Goal: Navigation & Orientation: Find specific page/section

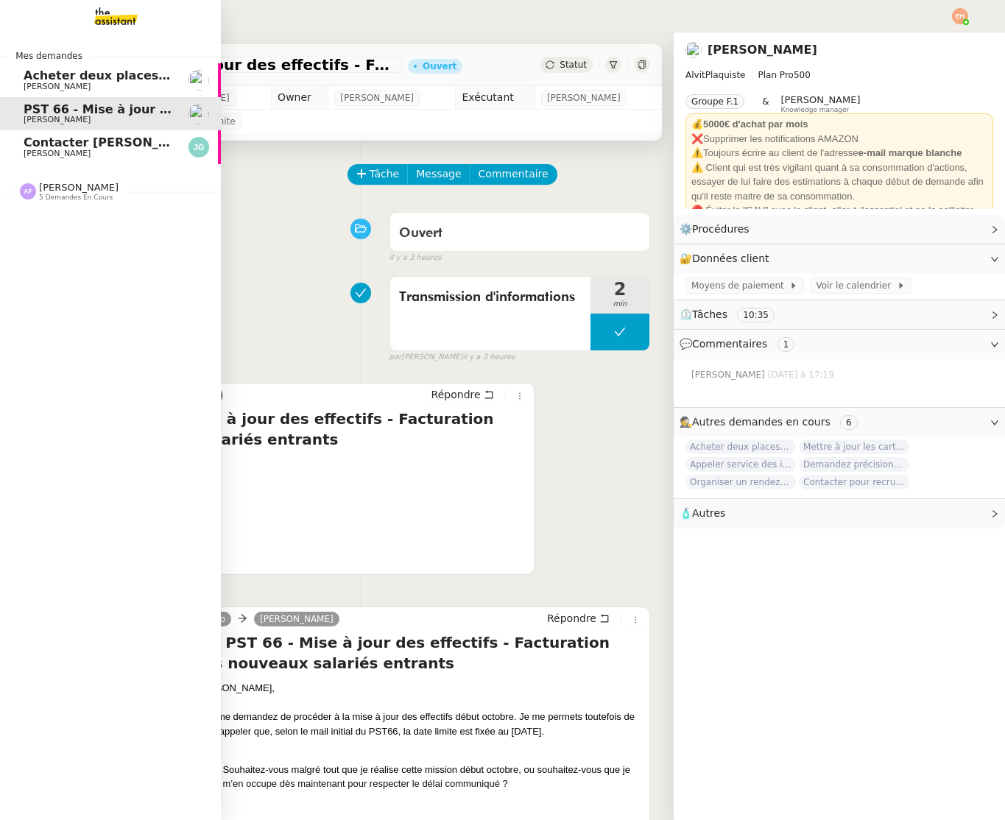
click at [18, 135] on link "Contacter [PERSON_NAME] pour régularisation facture [PERSON_NAME]" at bounding box center [110, 147] width 221 height 34
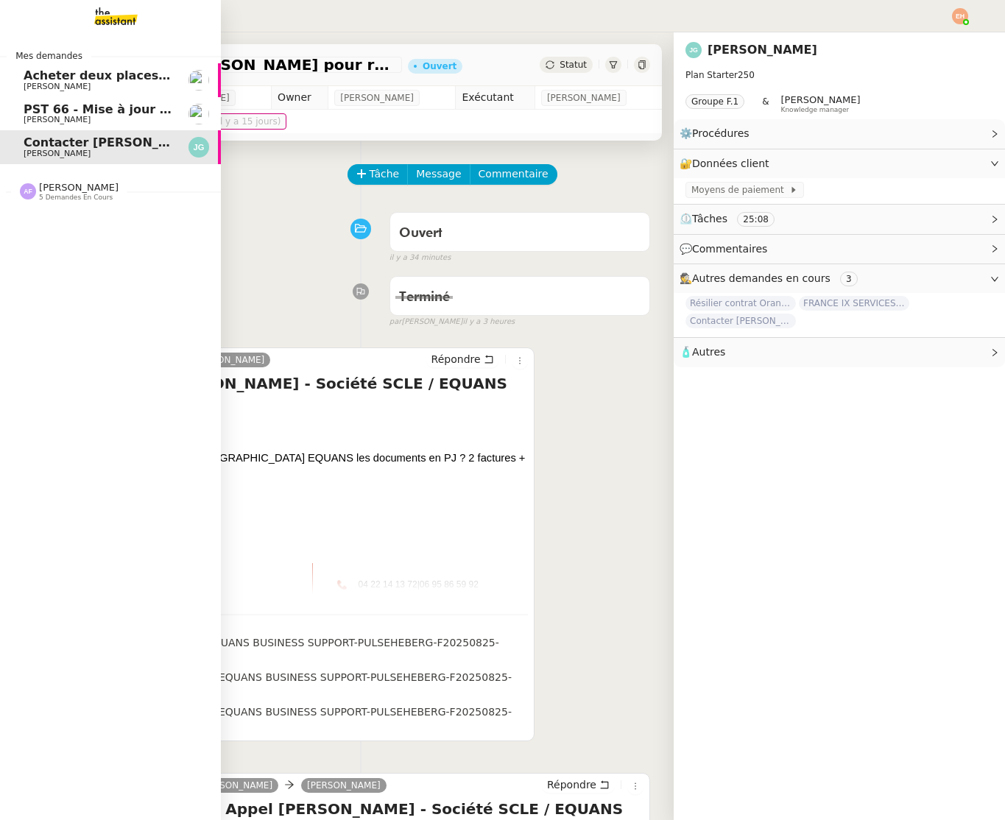
drag, startPoint x: 110, startPoint y: 87, endPoint x: 119, endPoint y: 95, distance: 12.0
click at [110, 87] on span "[PERSON_NAME]" at bounding box center [98, 86] width 149 height 9
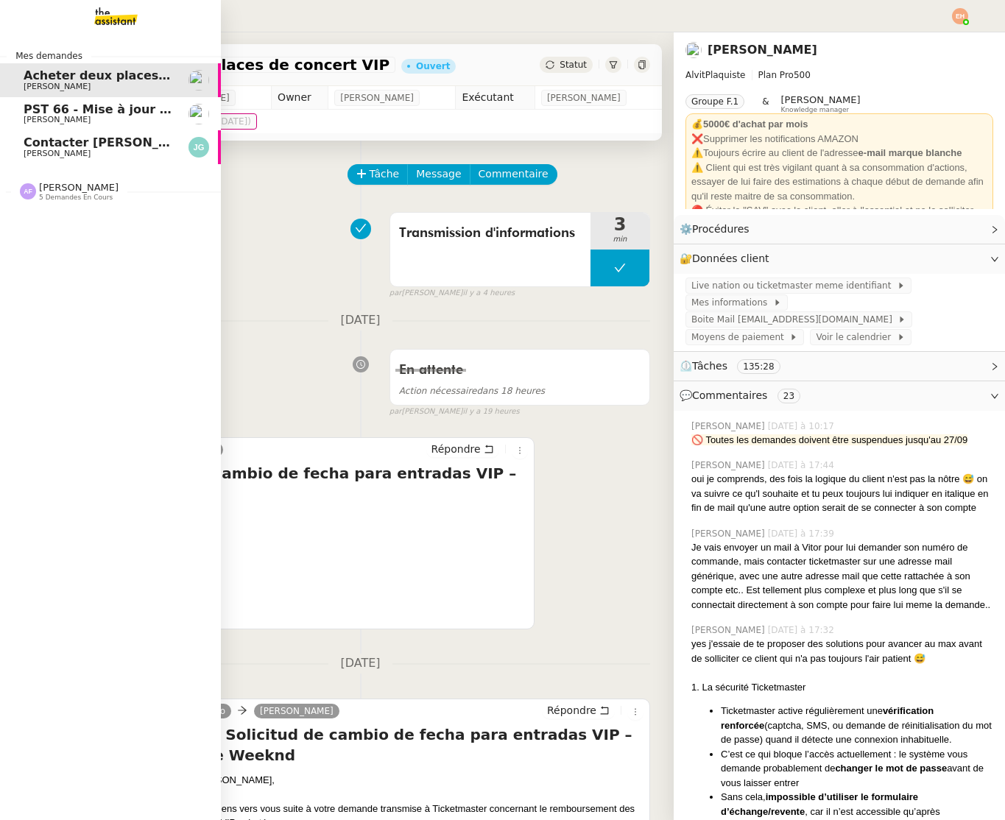
click at [119, 113] on span "PST 66 - Mise à jour des effectifs - Facturation des nouveaux salariés entrants" at bounding box center [284, 109] width 520 height 14
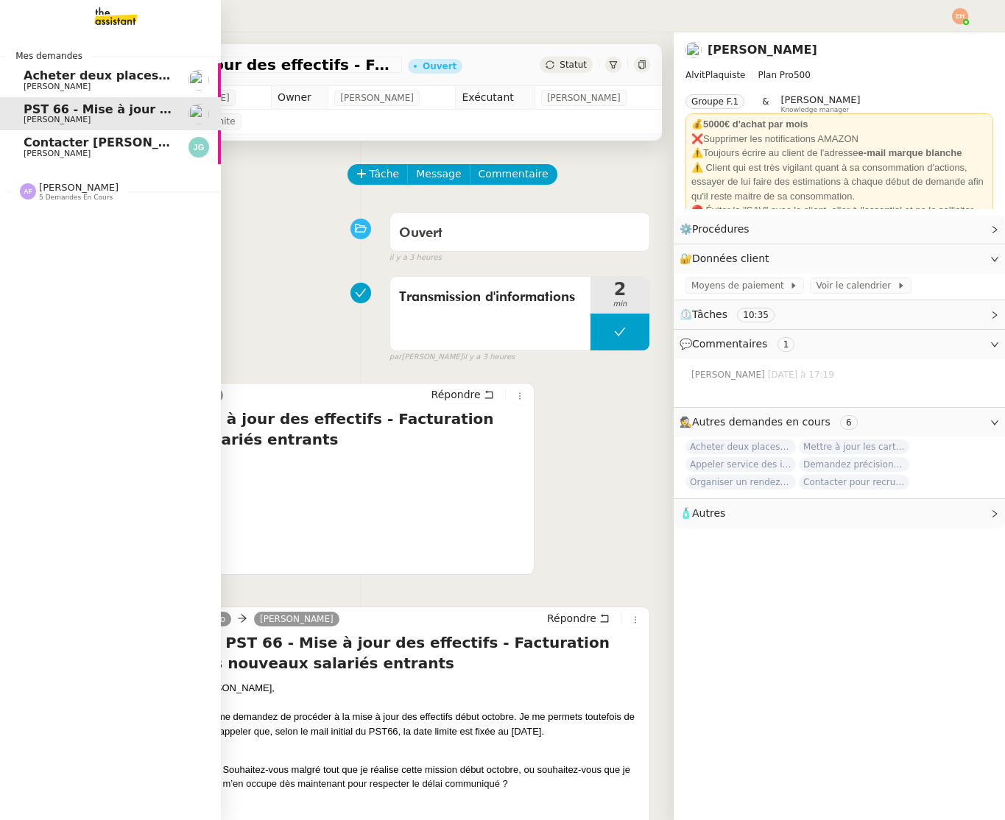
click at [121, 194] on nz-divider "[PERSON_NAME] 5 demandes en cours" at bounding box center [116, 191] width 221 height 19
